Goal: Transaction & Acquisition: Book appointment/travel/reservation

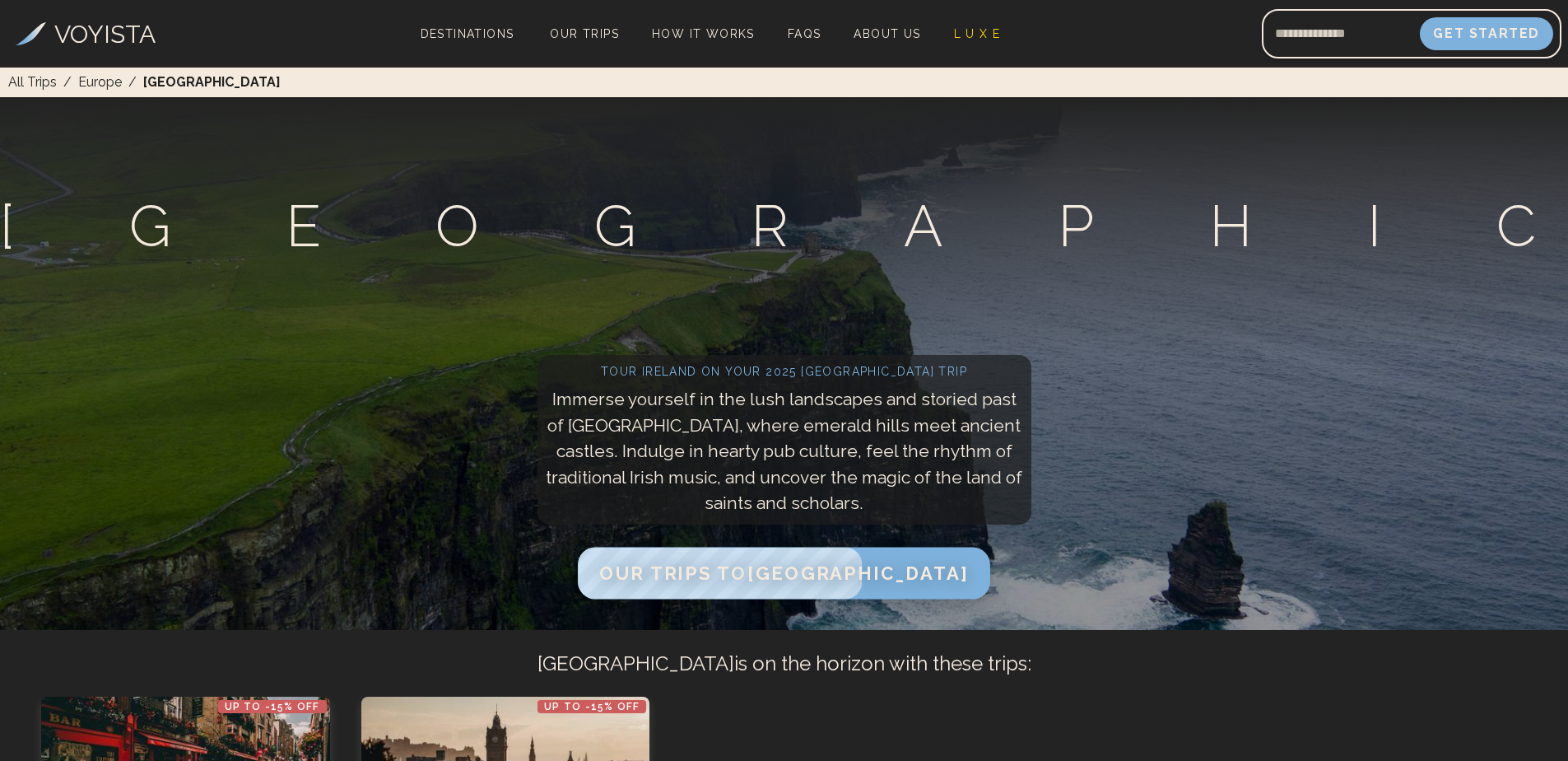
drag, startPoint x: 0, startPoint y: 0, endPoint x: 813, endPoint y: 569, distance: 992.3
click at [813, 569] on span "Our Trips to [GEOGRAPHIC_DATA]" at bounding box center [784, 573] width 369 height 21
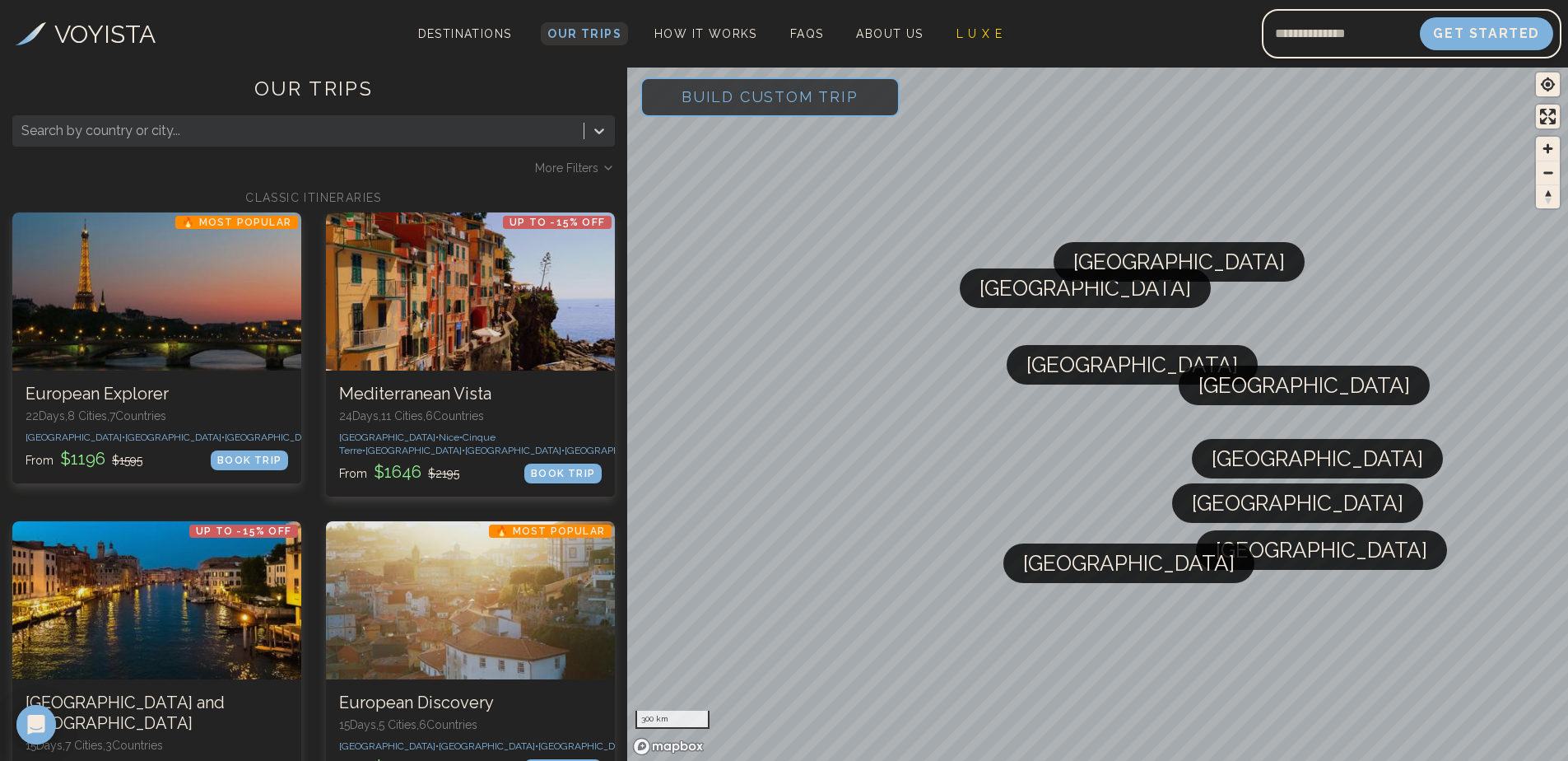
click at [573, 33] on span "Our Trips" at bounding box center [584, 34] width 74 height 14
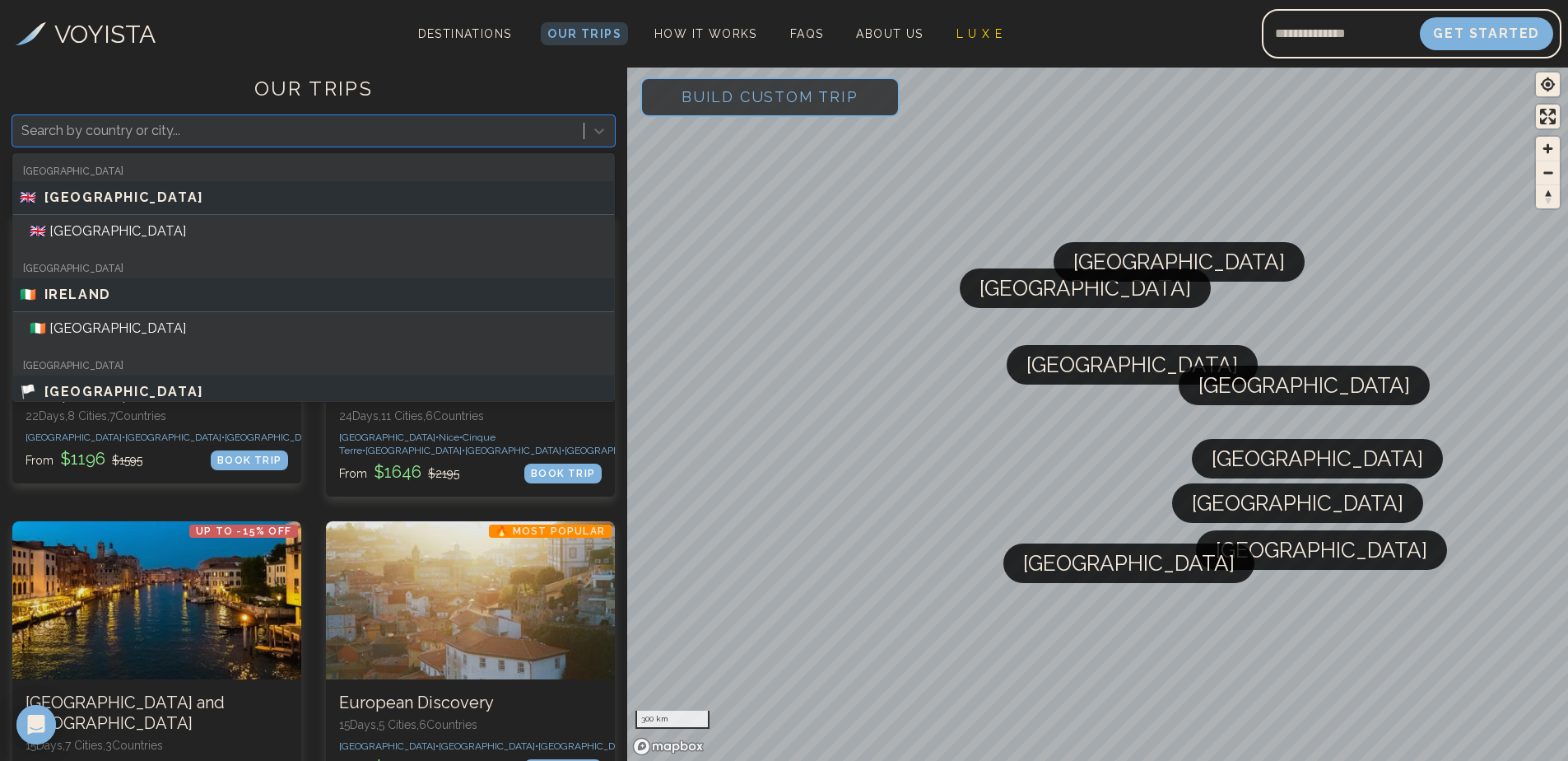
click at [245, 136] on div at bounding box center [298, 131] width 554 height 23
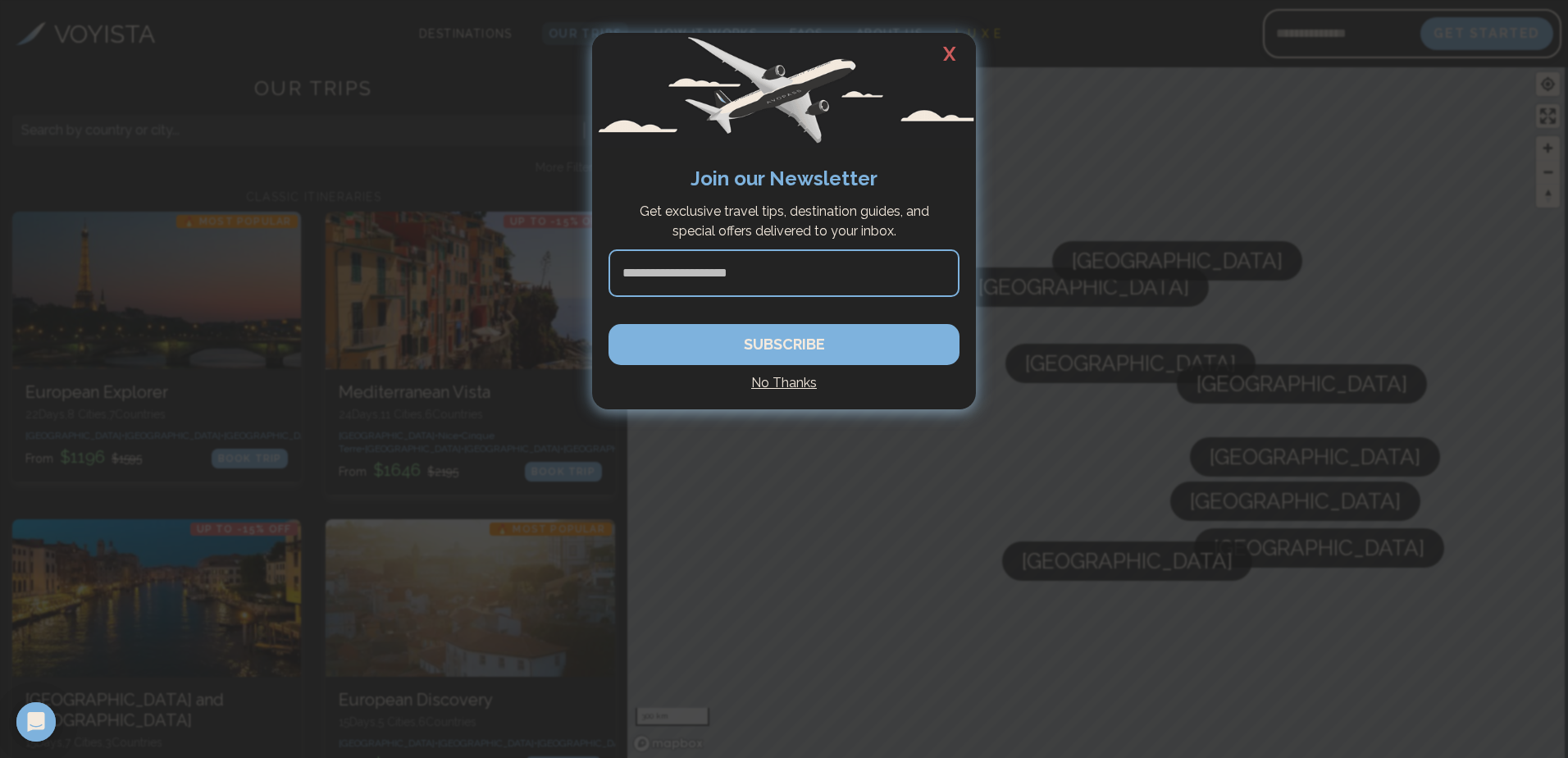
click at [947, 51] on h2 "X" at bounding box center [950, 54] width 53 height 42
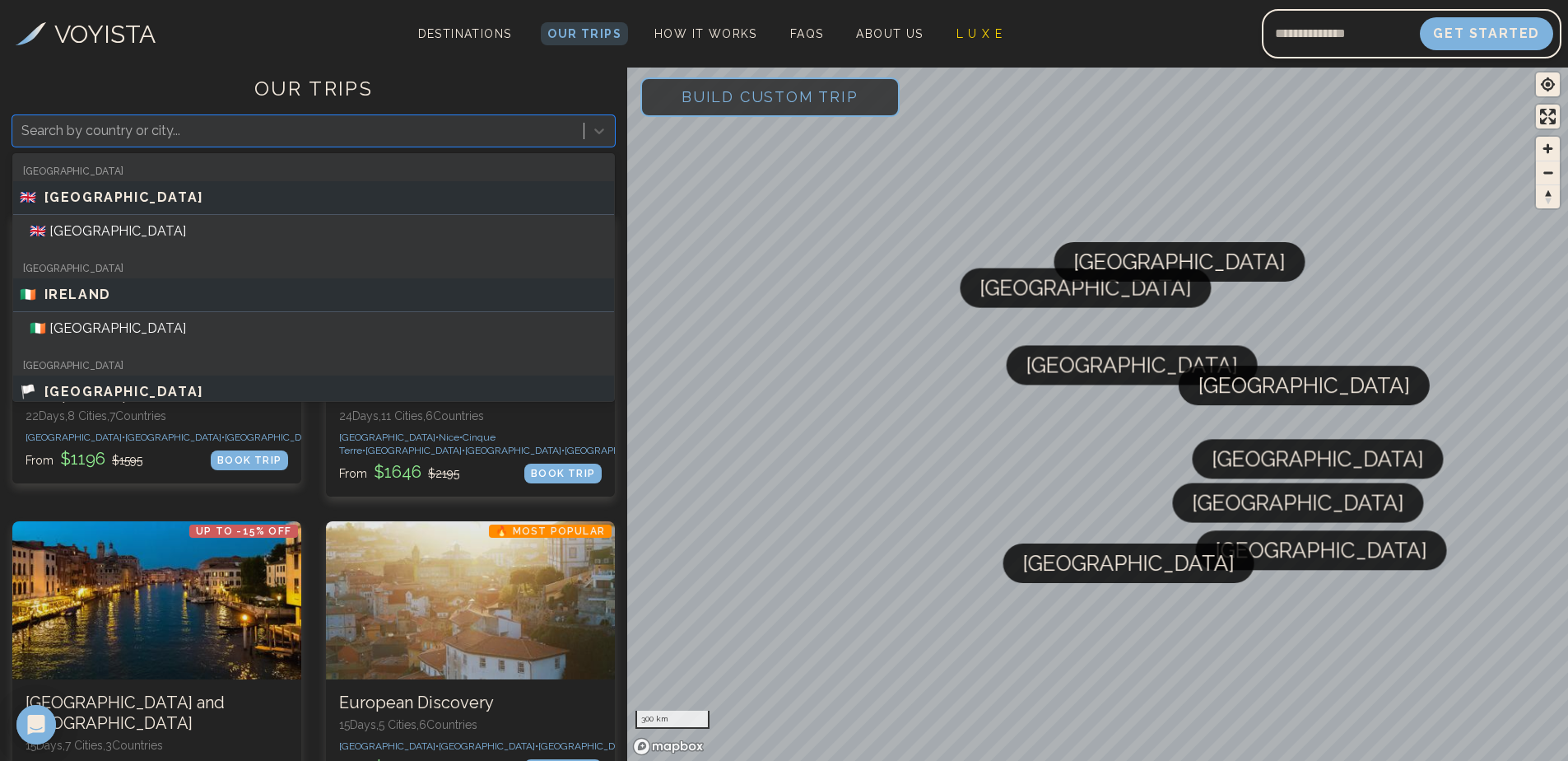
click at [121, 133] on div at bounding box center [298, 131] width 554 height 23
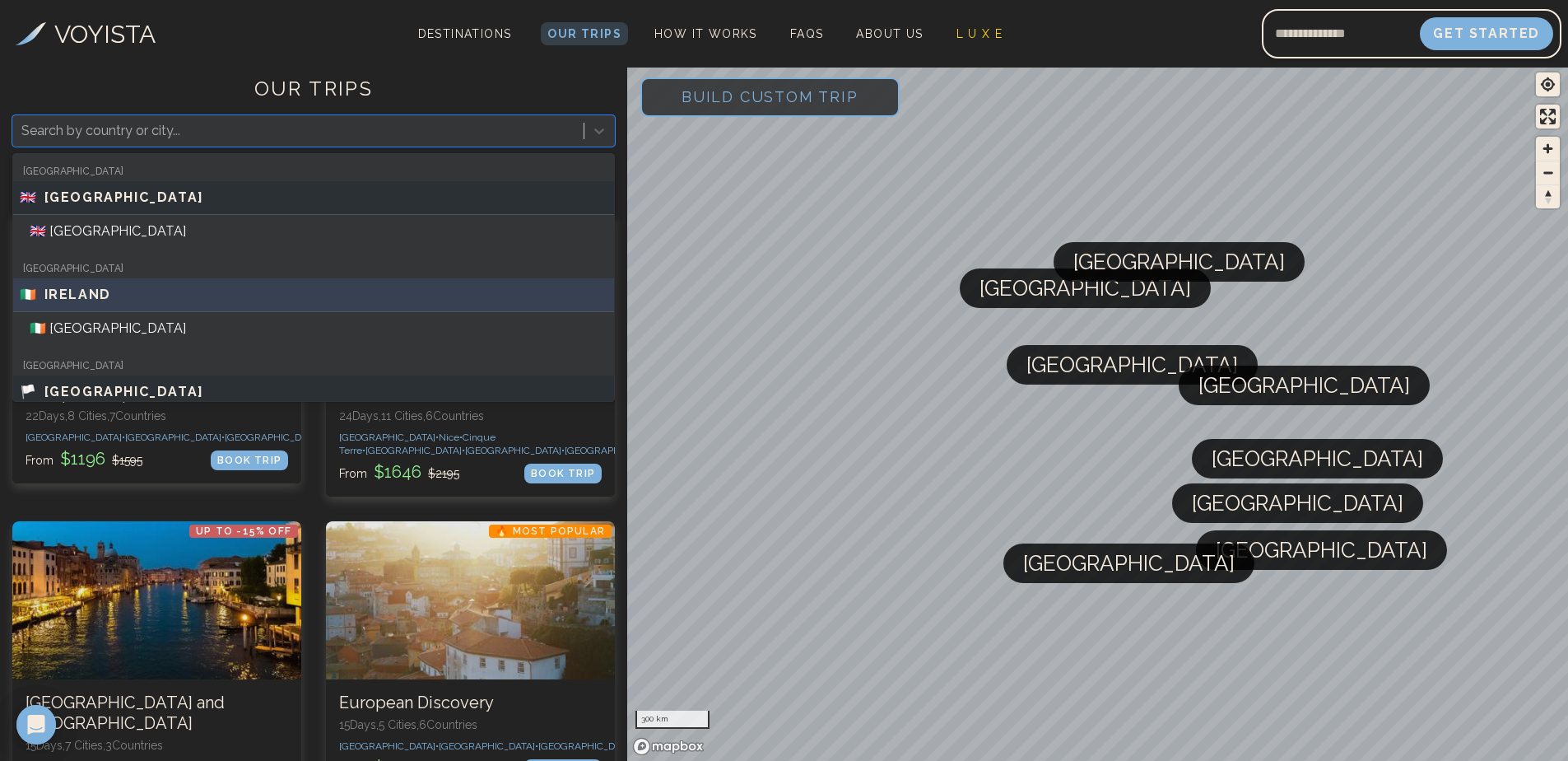
click at [72, 296] on span "IRELAND" at bounding box center [77, 295] width 67 height 19
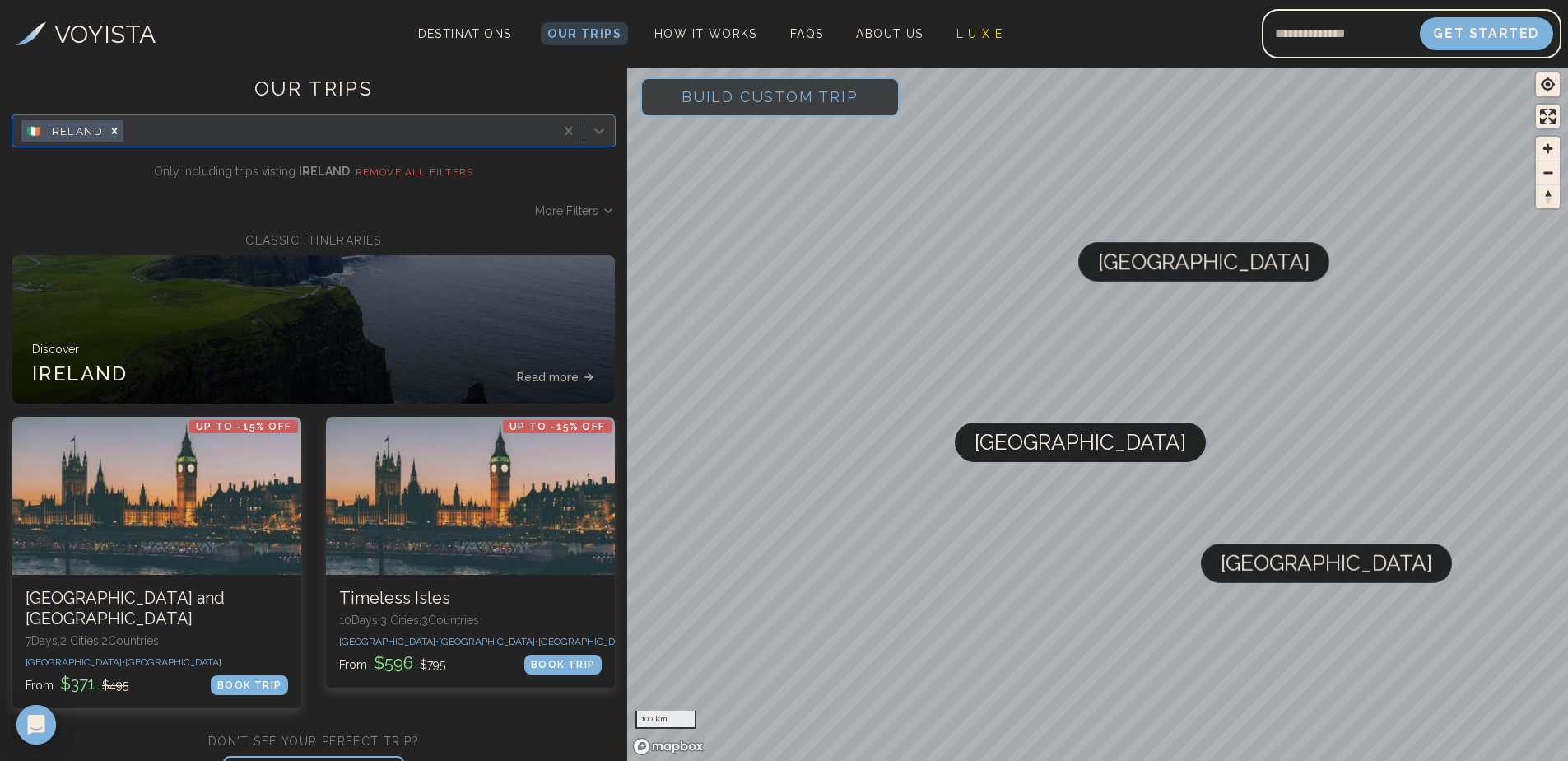
scroll to position [23, 0]
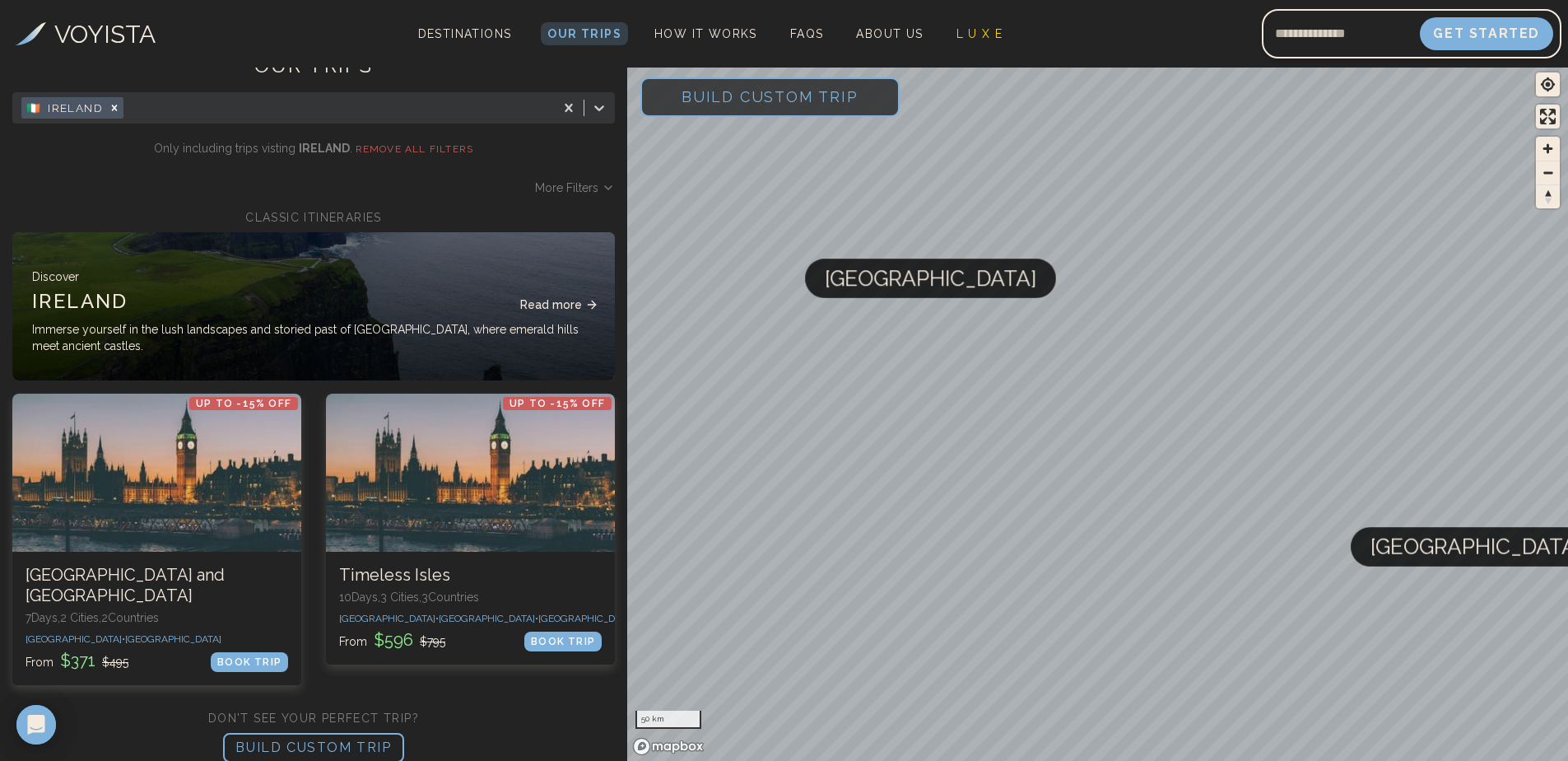
click at [549, 303] on span "Read more" at bounding box center [551, 305] width 62 height 16
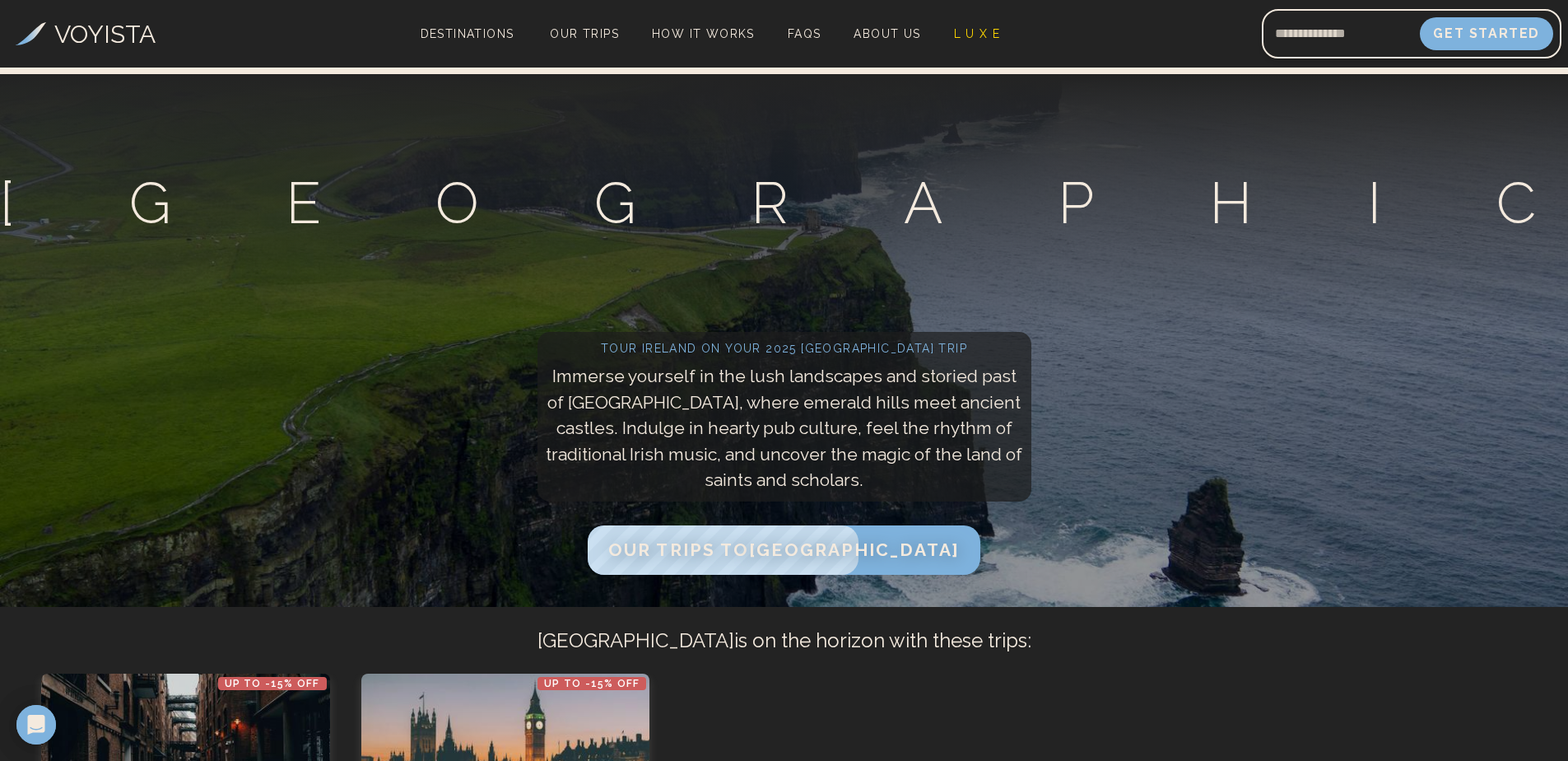
click at [557, 307] on div "Trips to [GEOGRAPHIC_DATA]" at bounding box center [784, 203] width 1568 height 258
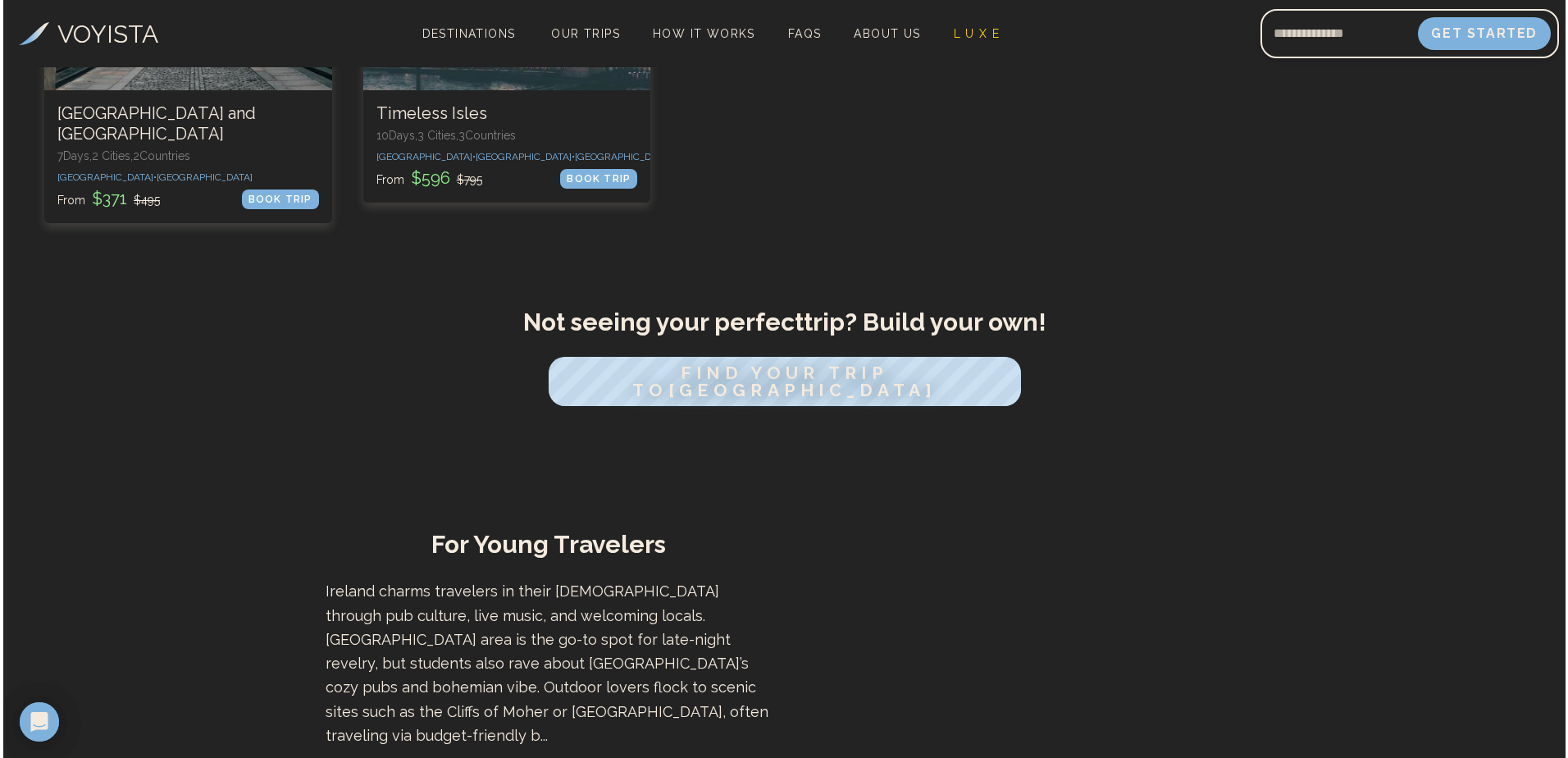
scroll to position [843, 0]
